Goal: Information Seeking & Learning: Learn about a topic

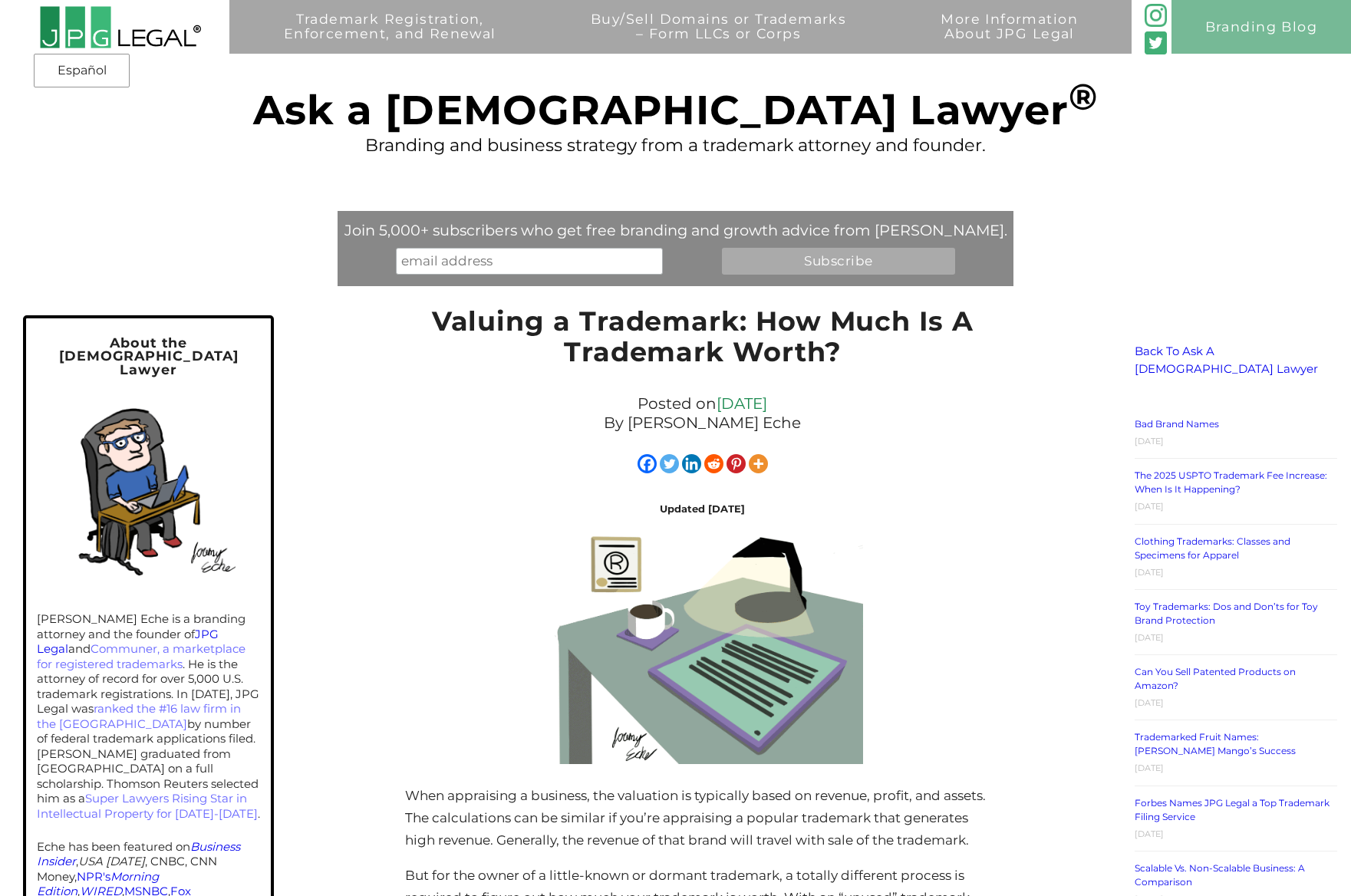
click at [155, 42] on img at bounding box center [120, 28] width 162 height 44
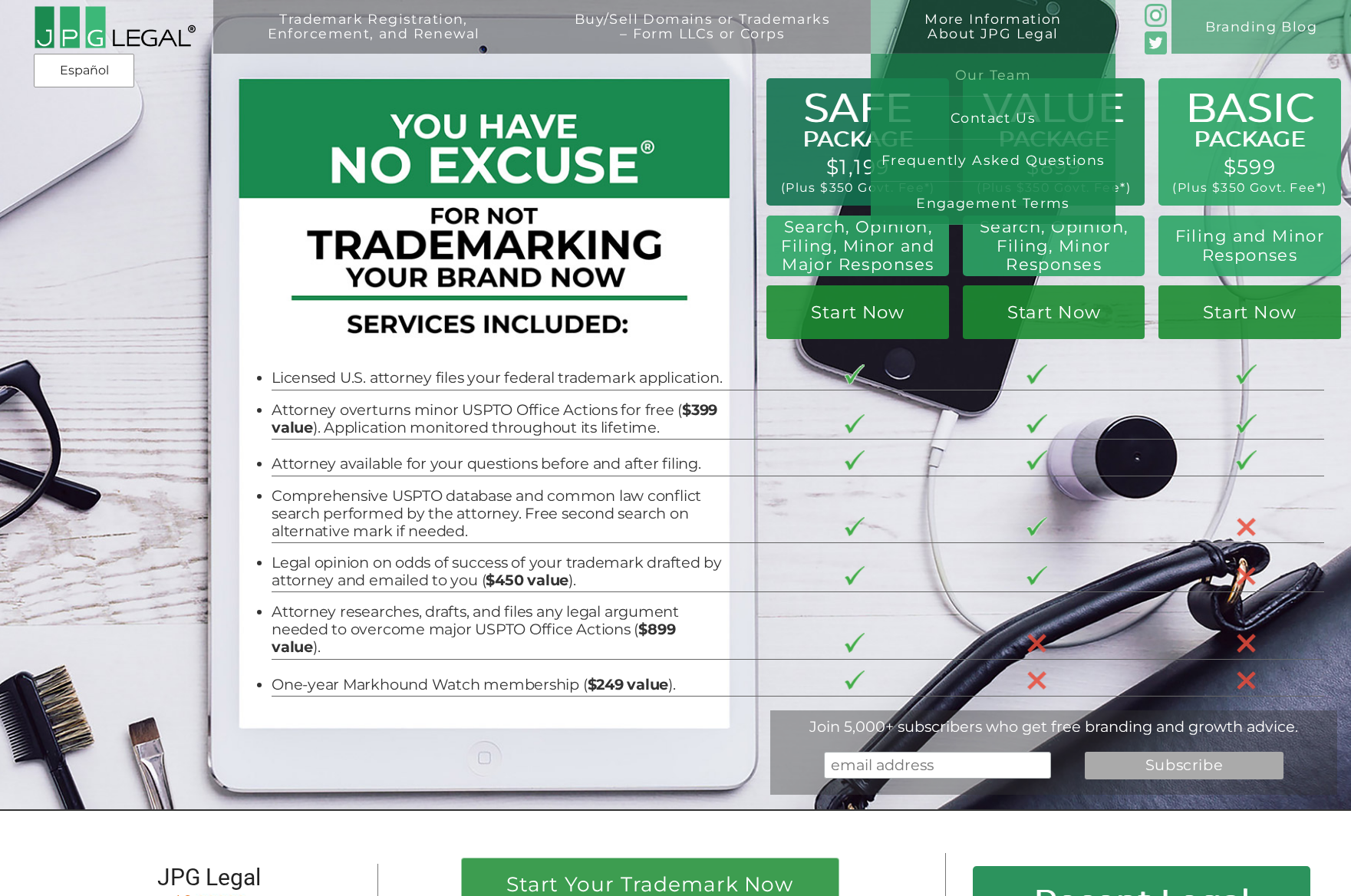
click at [1004, 64] on link "Our Team" at bounding box center [993, 75] width 245 height 43
